Goal: Navigation & Orientation: Find specific page/section

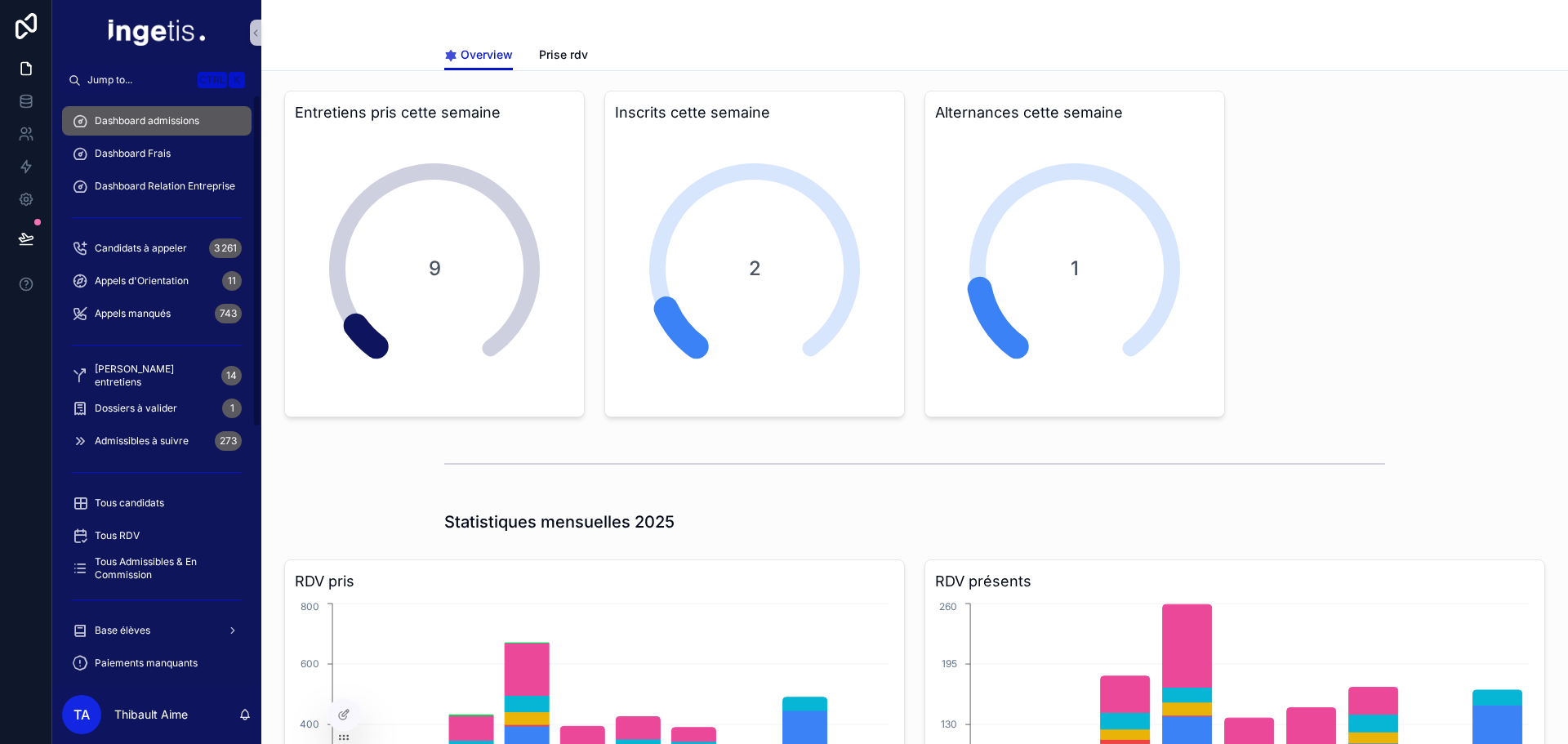
click at [127, 393] on div "Dossiers à valider 1" at bounding box center [156, 408] width 209 height 33
click at [132, 401] on div "Dossiers à valider 1" at bounding box center [156, 407] width 170 height 26
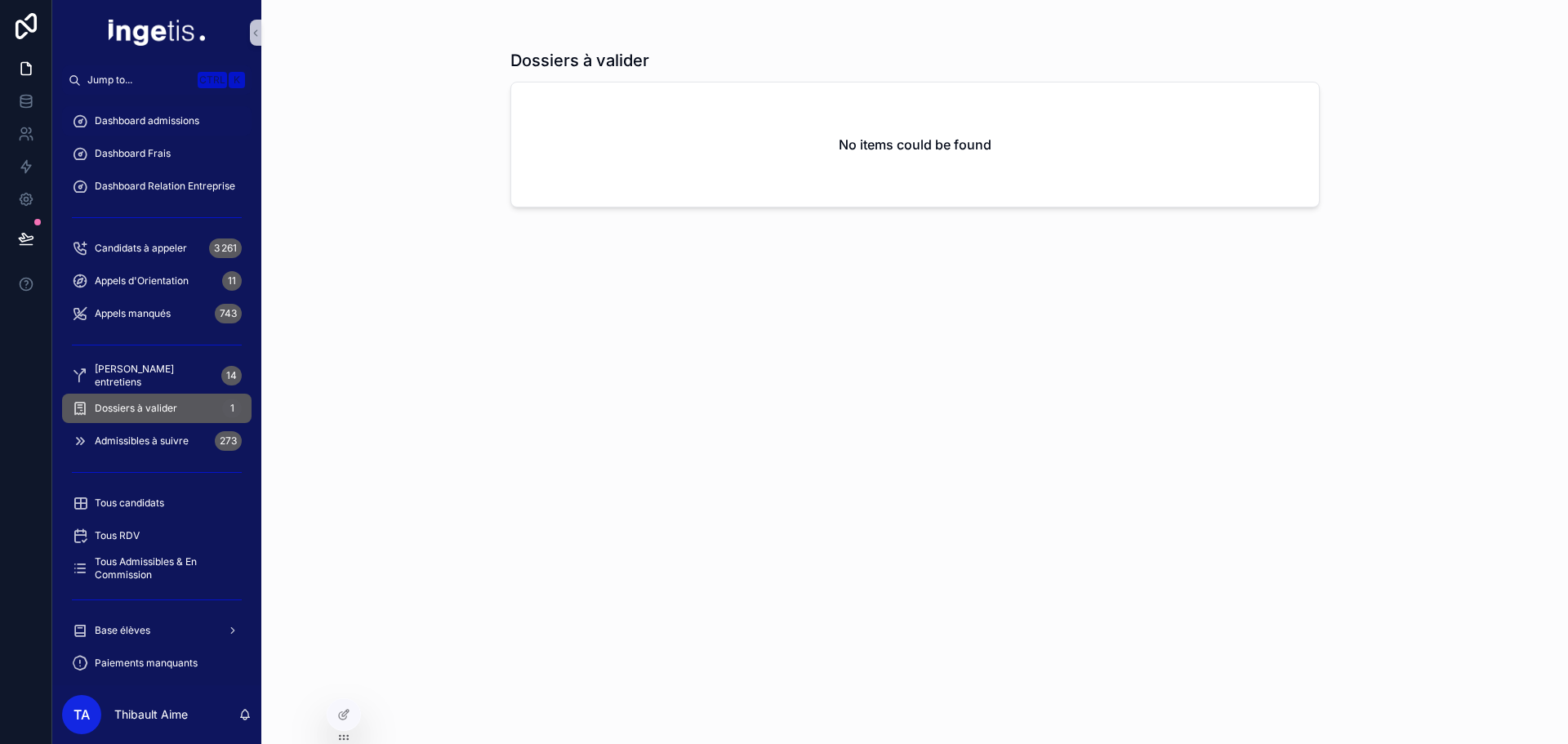
click at [155, 117] on span "Dashboard admissions" at bounding box center [147, 120] width 105 height 13
click at [160, 166] on div "Dashboard Frais" at bounding box center [156, 153] width 170 height 26
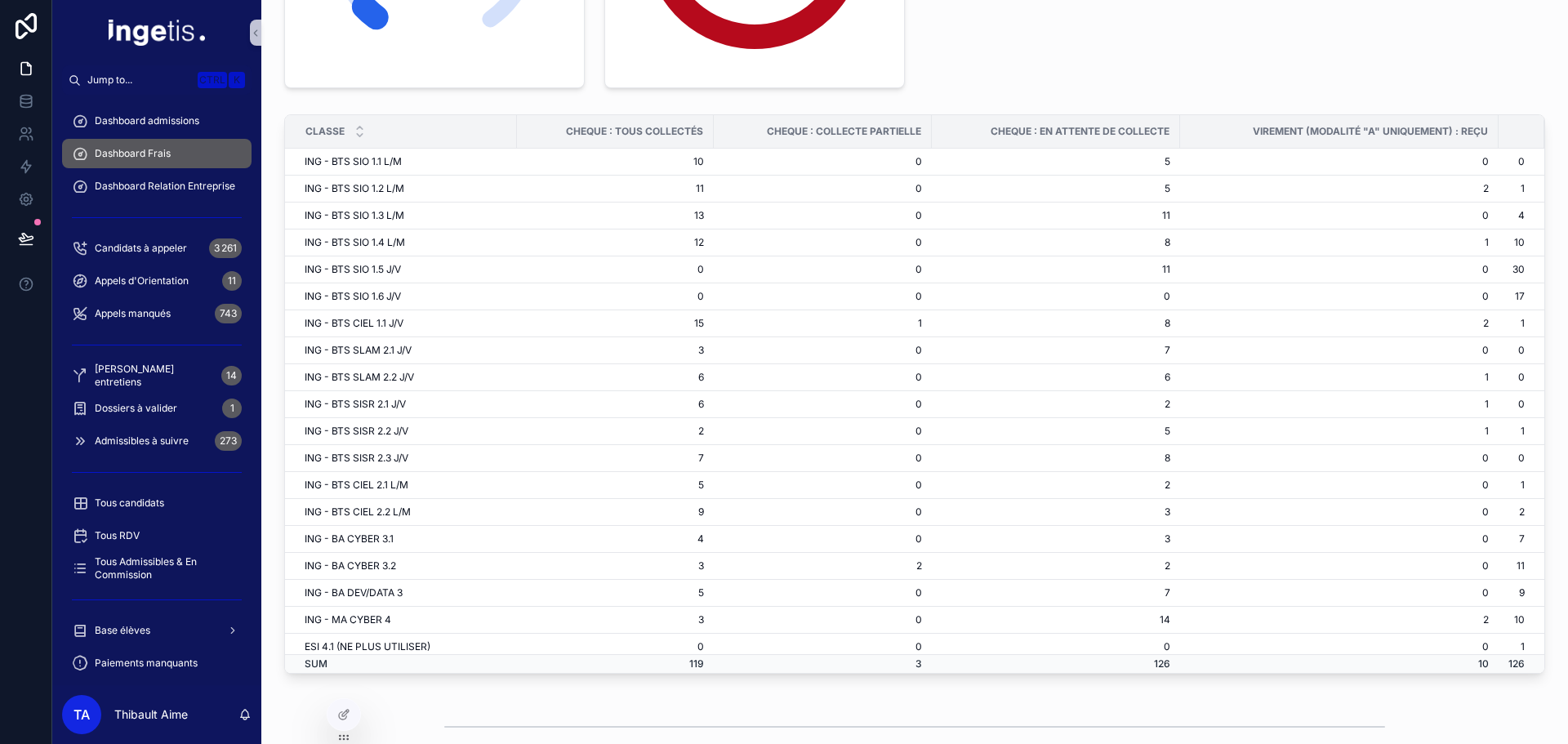
scroll to position [288, 0]
click at [1147, 214] on td "11" at bounding box center [1056, 218] width 248 height 27
drag, startPoint x: 1147, startPoint y: 214, endPoint x: 1148, endPoint y: 249, distance: 35.0
click at [1148, 249] on tbody "ING - BTS SIO 1.1 L/M 10 0 5 0 0 ING - BTS SIO 1.2 L/M 11 0 5 2 1 ING - BTS SIO…" at bounding box center [915, 443] width 1259 height 585
click at [1148, 249] on td "8" at bounding box center [1056, 245] width 248 height 27
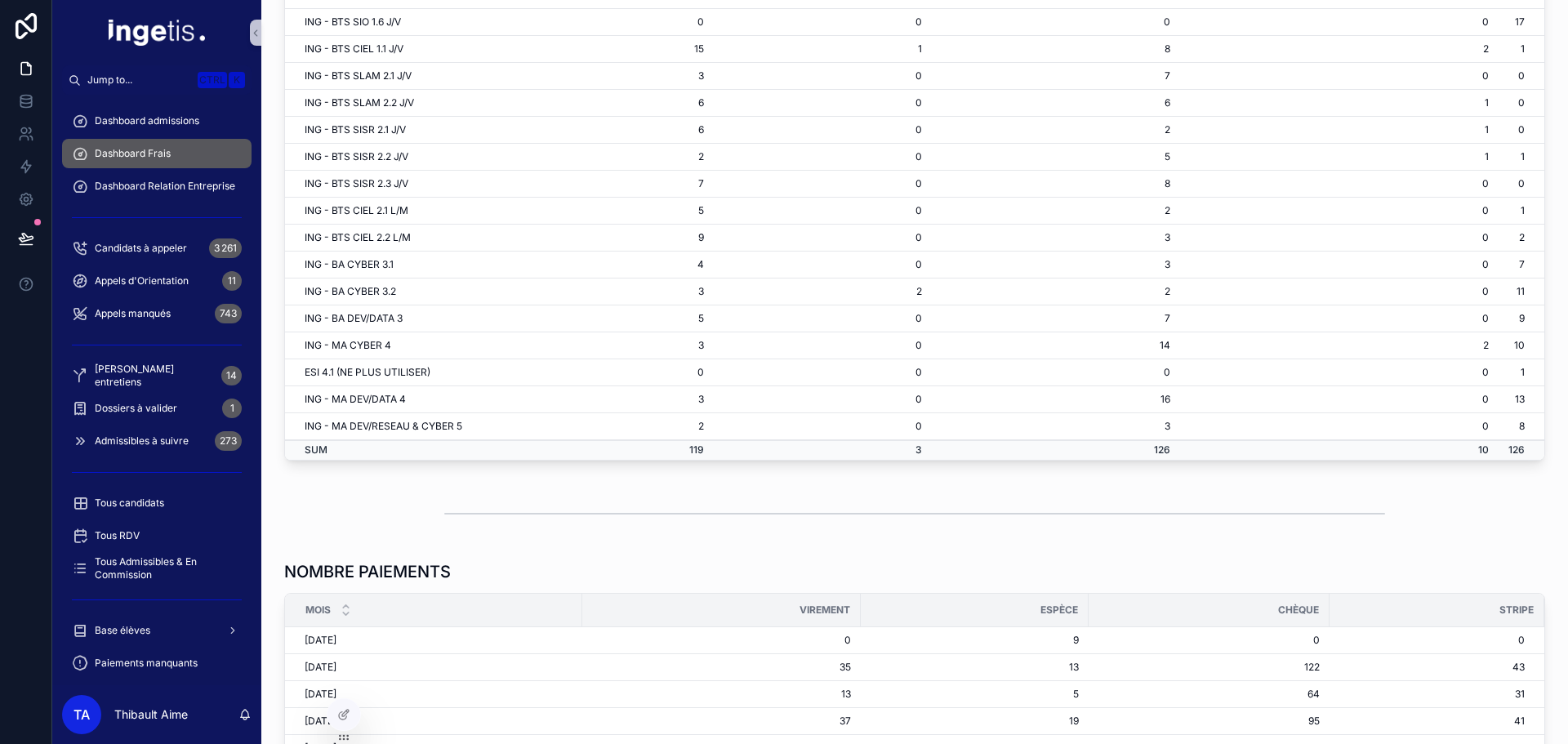
scroll to position [507, 0]
click at [135, 136] on div "Dashboard admissions" at bounding box center [156, 121] width 209 height 33
click at [133, 125] on span "Dashboard admissions" at bounding box center [147, 120] width 105 height 13
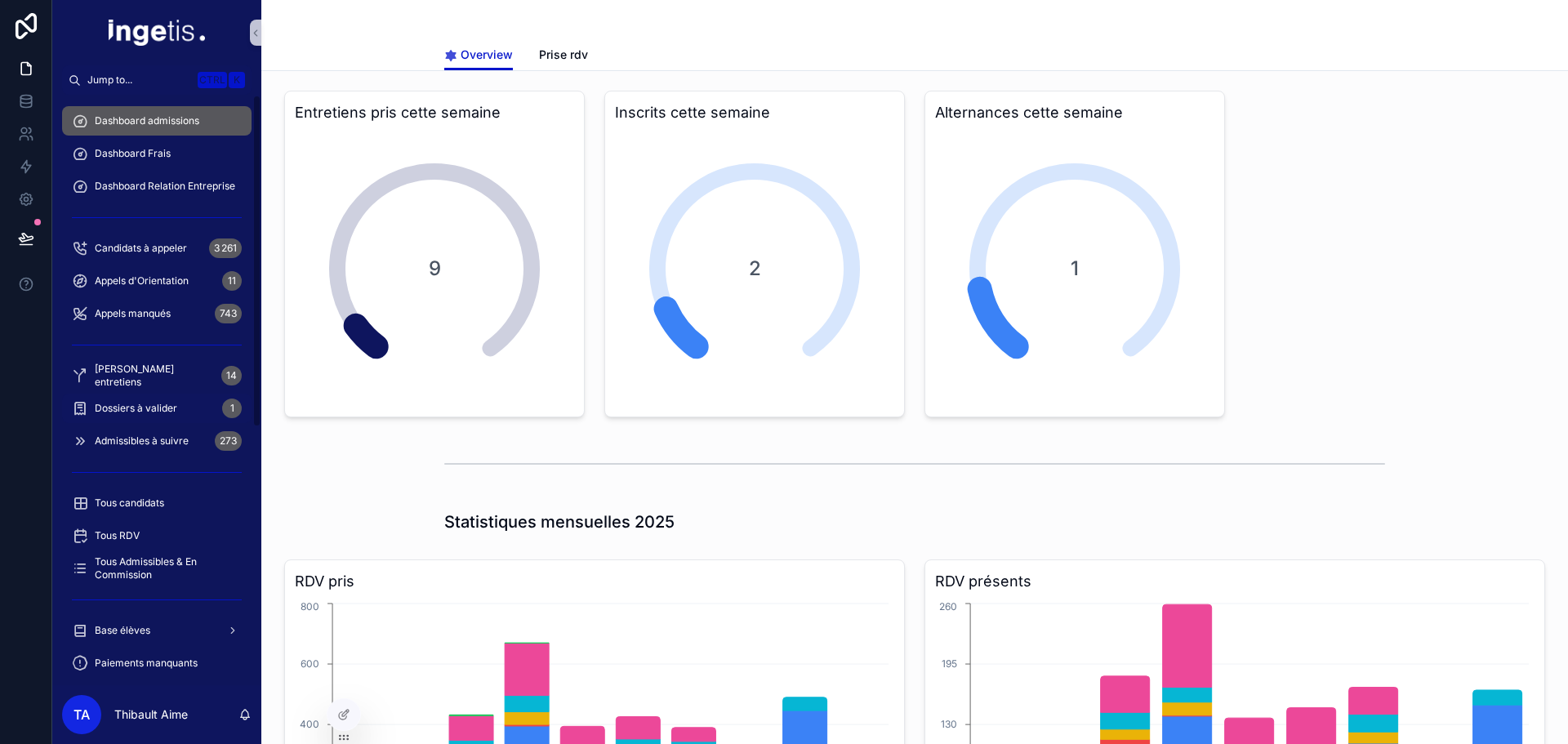
click at [158, 413] on span "Dossiers à valider" at bounding box center [136, 407] width 82 height 13
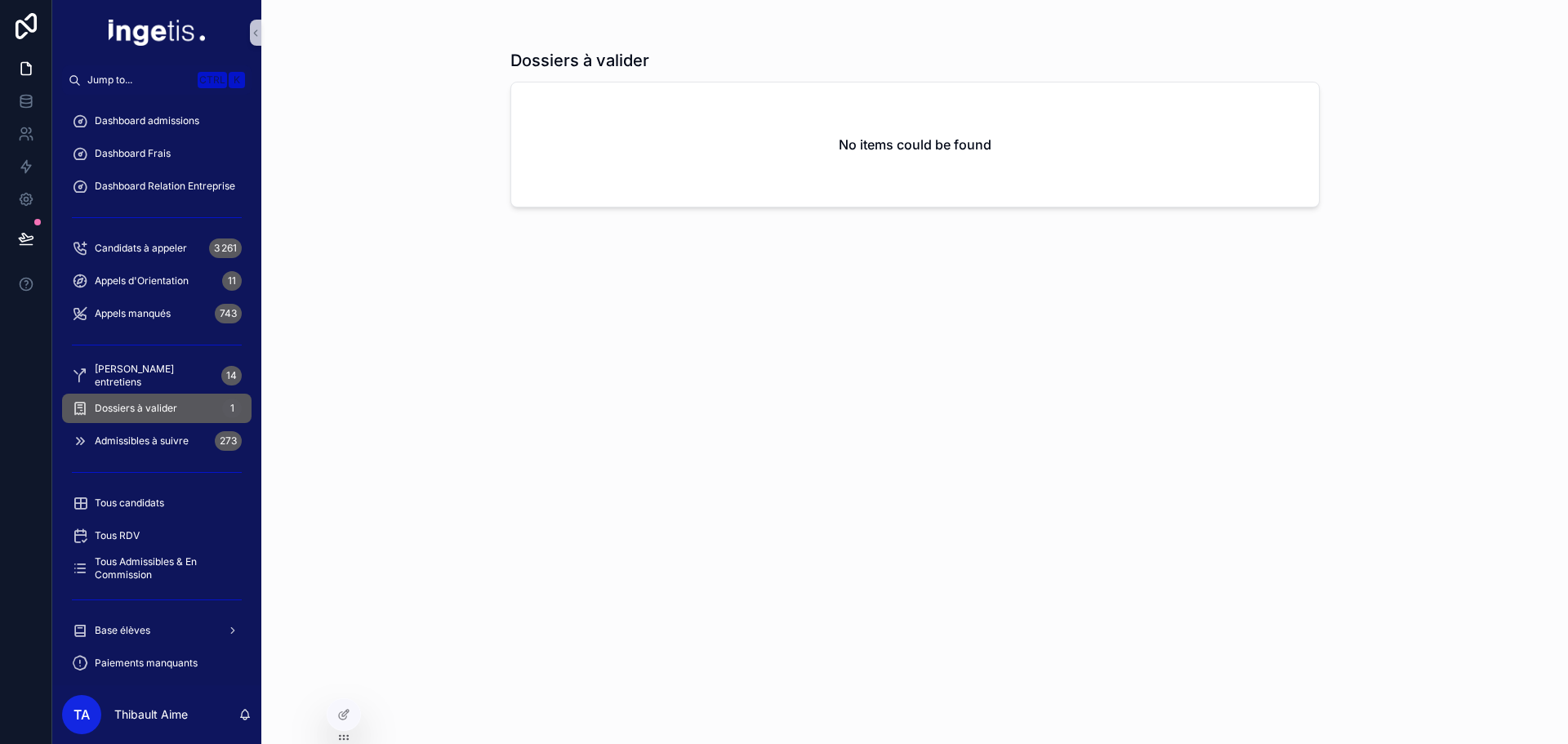
click at [158, 413] on span "Dossiers à valider" at bounding box center [136, 407] width 82 height 13
drag, startPoint x: 0, startPoint y: 0, endPoint x: 188, endPoint y: 128, distance: 227.4
click at [188, 128] on div "Dashboard admissions" at bounding box center [156, 120] width 170 height 26
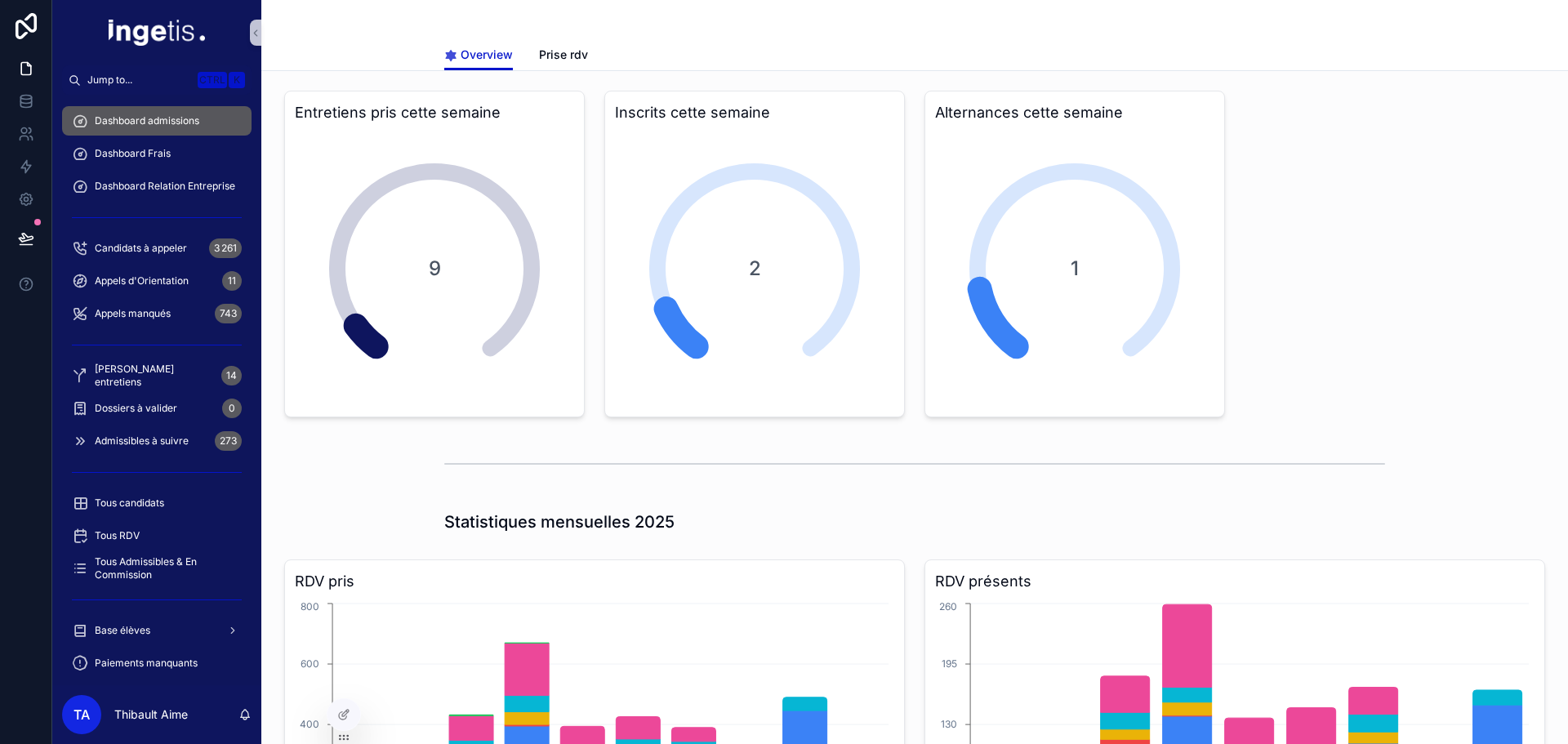
drag, startPoint x: 452, startPoint y: 0, endPoint x: 1101, endPoint y: 81, distance: 654.0
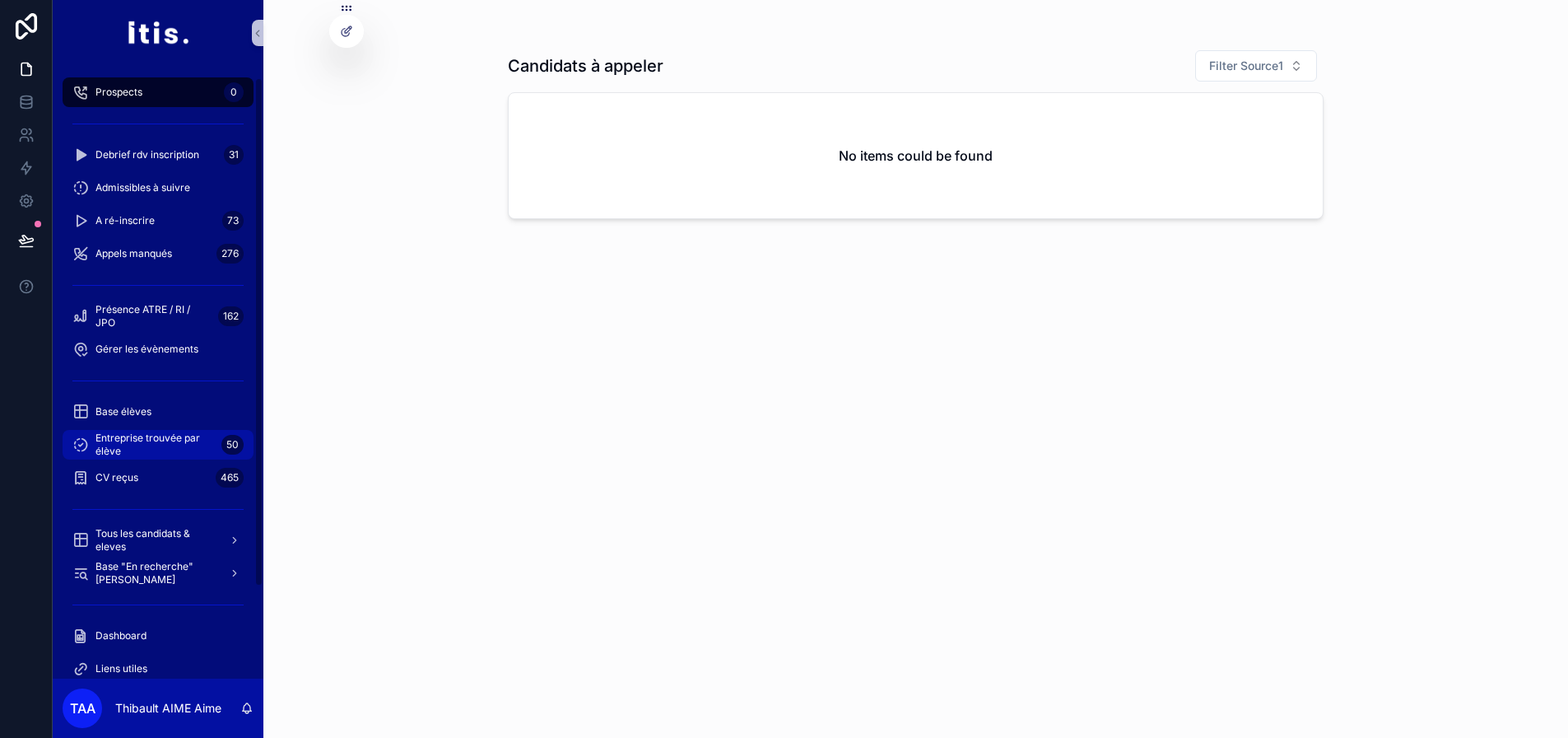
scroll to position [143, 0]
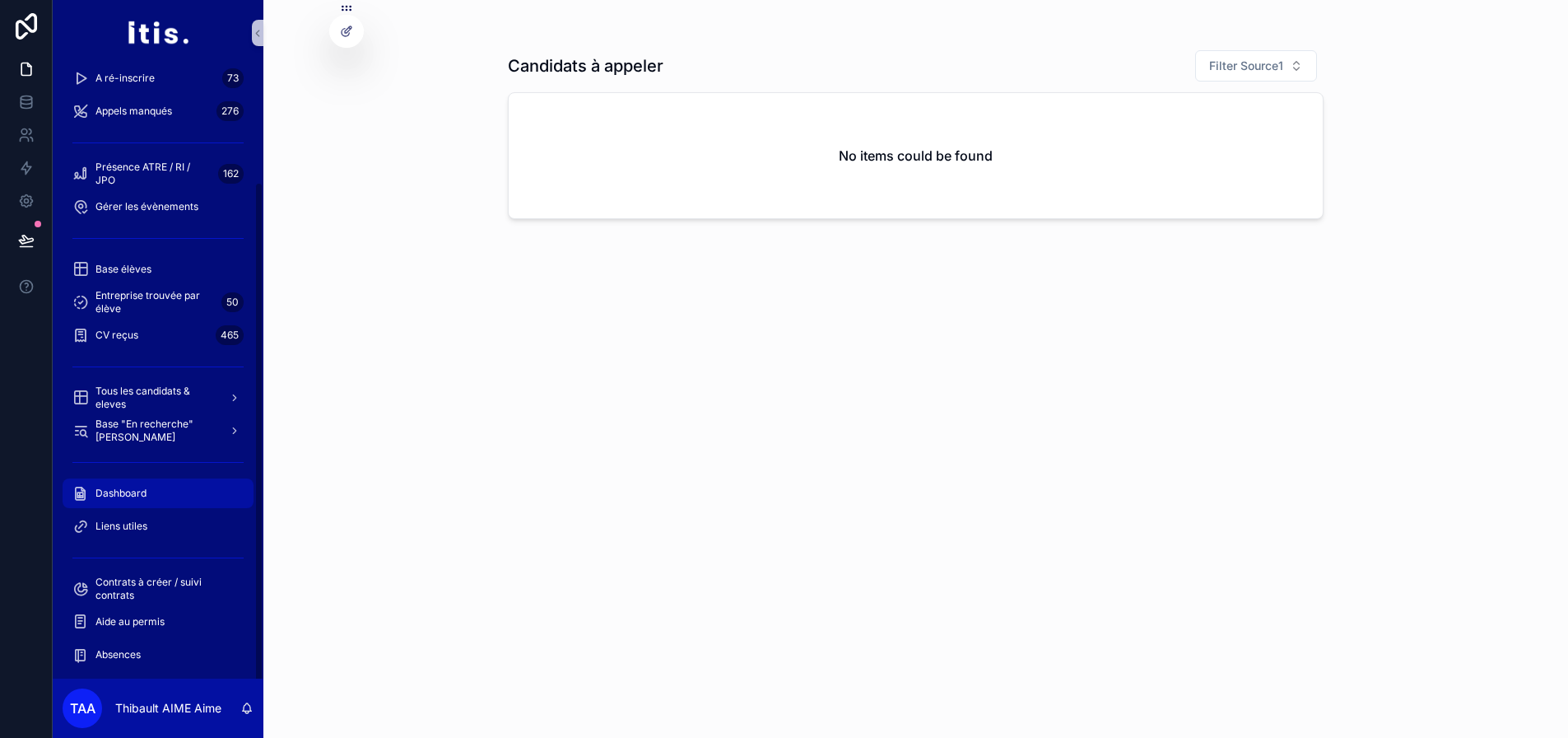
click at [169, 487] on div "Dashboard" at bounding box center [157, 493] width 171 height 26
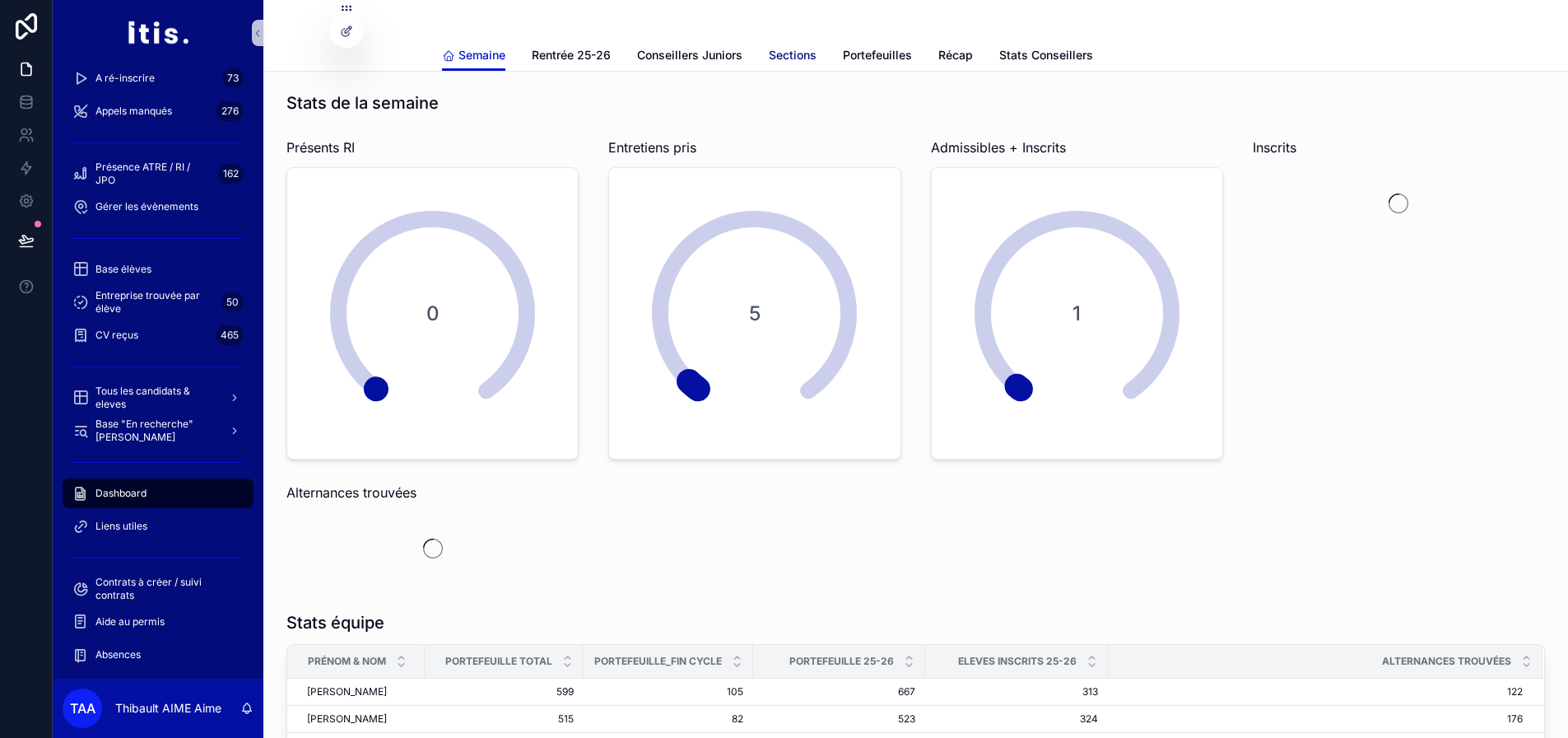
click at [805, 55] on span "Sections" at bounding box center [792, 55] width 48 height 17
